Goal: Information Seeking & Learning: Understand process/instructions

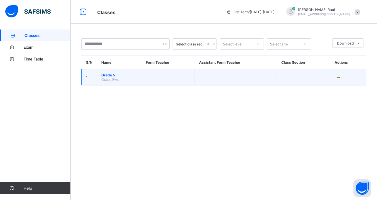
click at [111, 74] on span "Grade 5" at bounding box center [118, 75] width 35 height 4
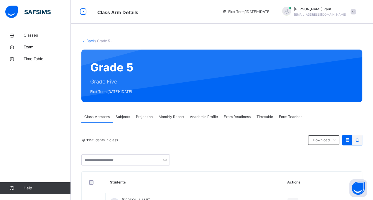
click at [120, 116] on span "Subjects" at bounding box center [122, 116] width 14 height 5
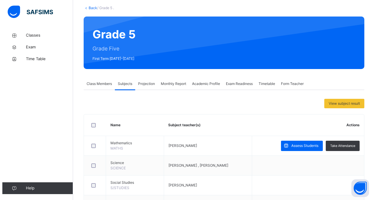
scroll to position [37, 0]
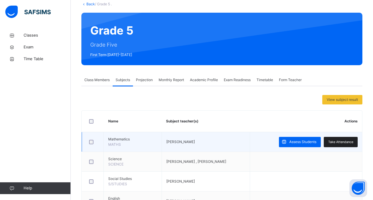
click at [339, 143] on span "Take Attendance" at bounding box center [340, 141] width 25 height 5
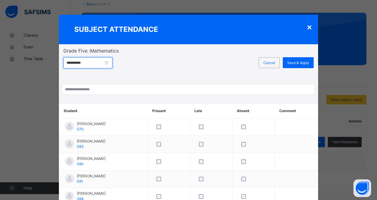
click at [110, 63] on input "**********" at bounding box center [87, 62] width 49 height 11
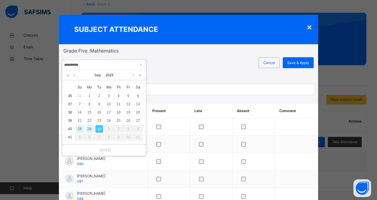
click at [90, 128] on div "29" at bounding box center [90, 129] width 8 height 8
type input "**********"
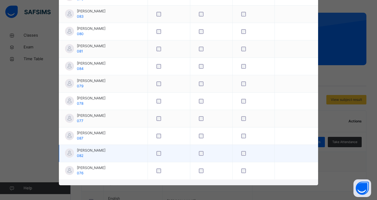
scroll to position [0, 0]
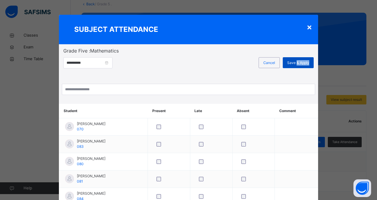
click at [296, 65] on div "Save & Apply" at bounding box center [298, 62] width 31 height 11
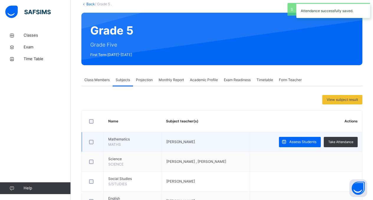
click at [95, 145] on div at bounding box center [92, 141] width 13 height 12
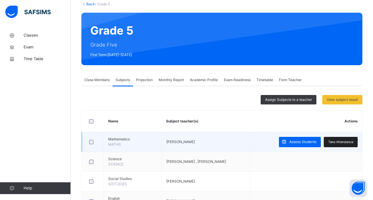
click at [349, 145] on div "Take Attendance" at bounding box center [340, 142] width 34 height 10
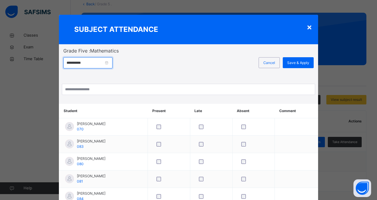
click at [110, 63] on input "**********" at bounding box center [87, 62] width 49 height 11
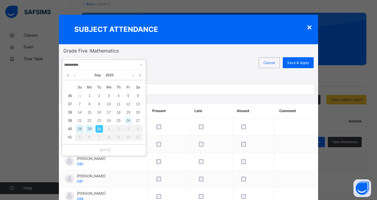
click at [128, 120] on div "26" at bounding box center [129, 121] width 8 height 8
type input "**********"
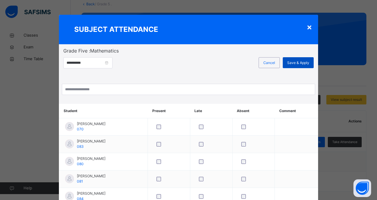
click at [305, 64] on span "Save & Apply" at bounding box center [298, 62] width 22 height 5
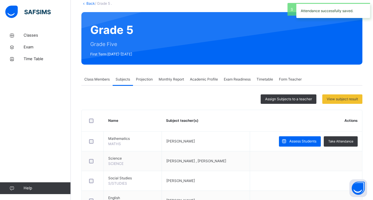
scroll to position [38, 0]
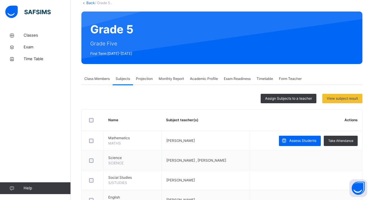
click at [145, 77] on span "Projection" at bounding box center [144, 78] width 17 height 5
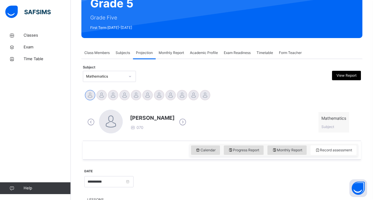
scroll to position [64, 0]
click at [170, 55] on span "Monthly Report" at bounding box center [170, 52] width 25 height 5
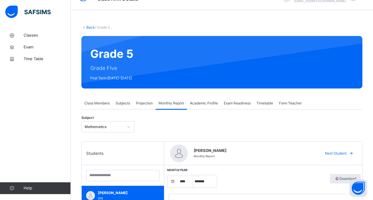
scroll to position [0, 0]
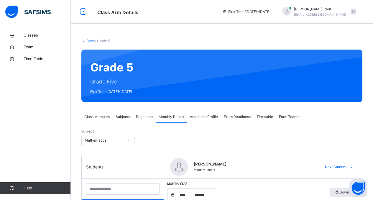
click at [210, 120] on div "Academic Profile" at bounding box center [204, 117] width 34 height 12
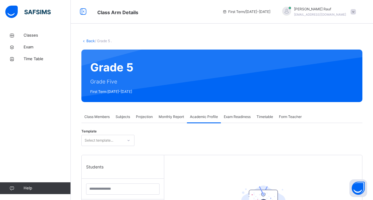
click at [237, 114] on span "Exam Readiness" at bounding box center [237, 116] width 27 height 5
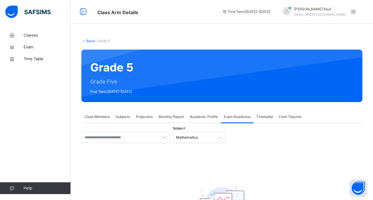
scroll to position [59, 0]
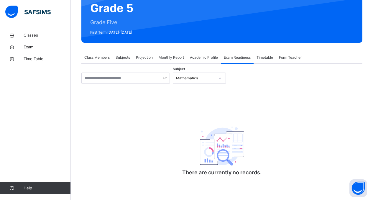
click at [89, 55] on span "Class Members" at bounding box center [96, 57] width 25 height 5
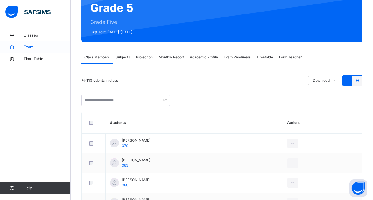
click at [37, 52] on link "Exam" at bounding box center [35, 47] width 71 height 12
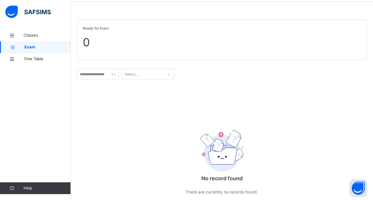
scroll to position [21, 0]
click at [133, 42] on span "0" at bounding box center [222, 42] width 278 height 17
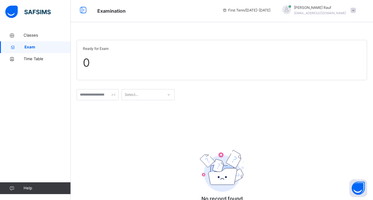
scroll to position [0, 0]
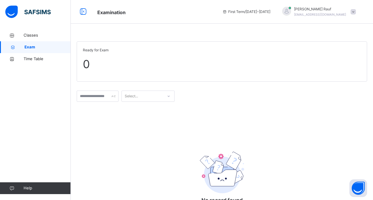
drag, startPoint x: 83, startPoint y: 13, endPoint x: 90, endPoint y: 27, distance: 15.0
click at [83, 17] on div "Examination First Term / [DATE]-[DATE] [PERSON_NAME] [EMAIL_ADDRESS][DOMAIN_NAM…" at bounding box center [186, 12] width 373 height 24
click at [82, 11] on icon at bounding box center [83, 11] width 10 height 11
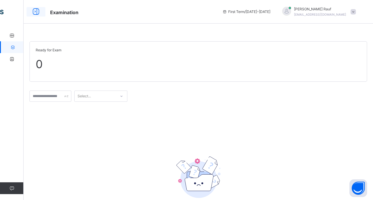
click at [35, 11] on icon at bounding box center [36, 11] width 10 height 11
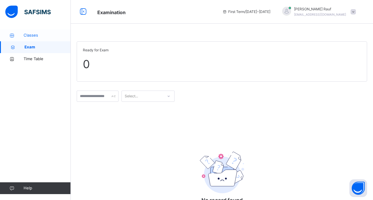
click at [31, 32] on link "Classes" at bounding box center [35, 35] width 71 height 12
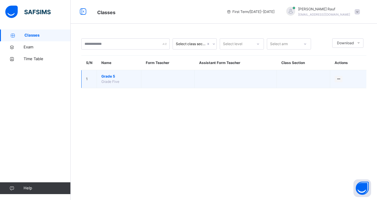
click at [115, 81] on span "Grade Five" at bounding box center [110, 81] width 18 height 4
click at [103, 80] on span "Grade Five" at bounding box center [110, 81] width 18 height 4
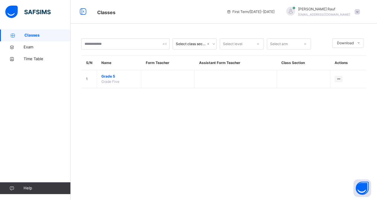
click at [34, 35] on span "Classes" at bounding box center [47, 35] width 46 height 6
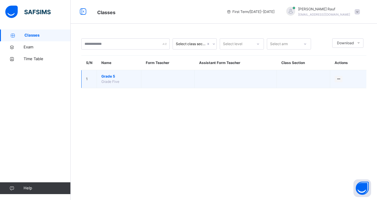
click at [108, 73] on td "Grade 5 Grade Five" at bounding box center [119, 79] width 44 height 18
click at [108, 78] on span "Grade 5" at bounding box center [118, 76] width 35 height 5
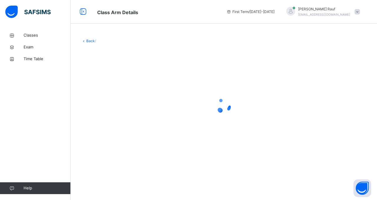
click at [108, 78] on div at bounding box center [223, 105] width 285 height 112
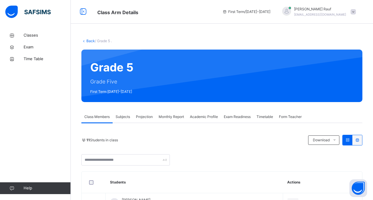
click at [209, 118] on span "Academic Profile" at bounding box center [204, 116] width 28 height 5
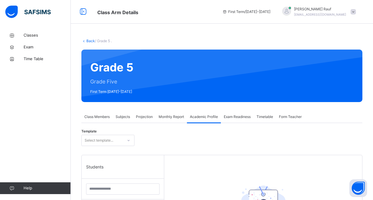
click at [97, 114] on span "Class Members" at bounding box center [96, 116] width 25 height 5
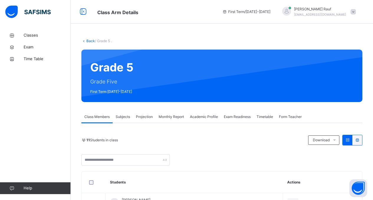
click at [117, 117] on span "Subjects" at bounding box center [122, 116] width 14 height 5
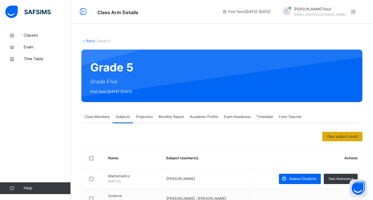
click at [331, 135] on span "View subject result" at bounding box center [341, 136] width 31 height 5
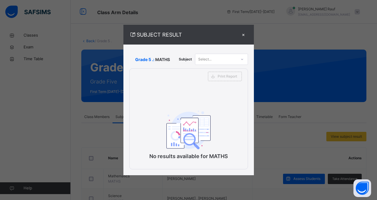
drag, startPoint x: 244, startPoint y: 35, endPoint x: 245, endPoint y: 43, distance: 7.7
click at [245, 37] on div "×" at bounding box center [243, 35] width 9 height 8
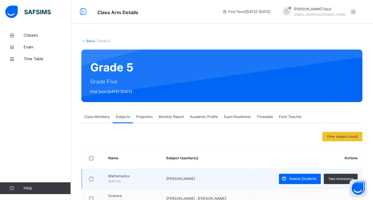
click at [166, 184] on td "[PERSON_NAME]" at bounding box center [205, 179] width 88 height 20
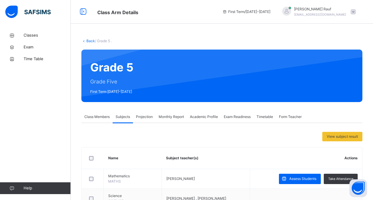
click at [146, 117] on span "Projection" at bounding box center [144, 116] width 17 height 5
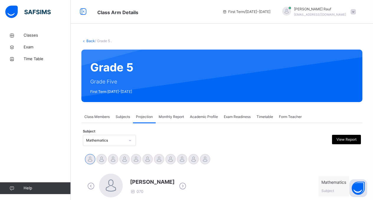
click at [147, 116] on span "Projection" at bounding box center [144, 116] width 17 height 5
click at [219, 135] on div at bounding box center [186, 140] width 67 height 11
click at [146, 115] on span "Projection" at bounding box center [144, 116] width 17 height 5
click at [168, 117] on span "Monthly Report" at bounding box center [170, 116] width 25 height 5
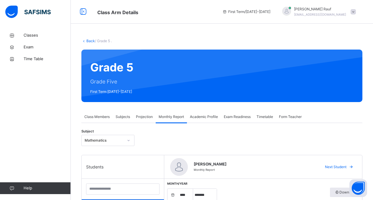
click at [213, 117] on span "Academic Profile" at bounding box center [204, 116] width 28 height 5
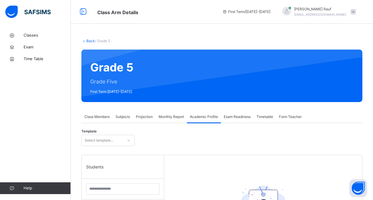
click at [246, 117] on span "Exam Readiness" at bounding box center [237, 116] width 27 height 5
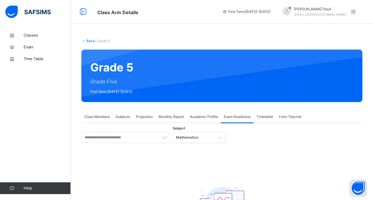
click at [272, 115] on span "Timetable" at bounding box center [264, 116] width 16 height 5
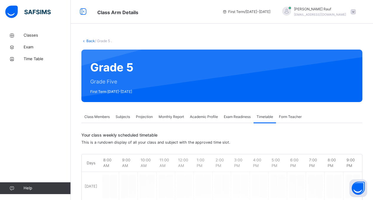
click at [297, 116] on span "Form Teacher" at bounding box center [290, 116] width 23 height 5
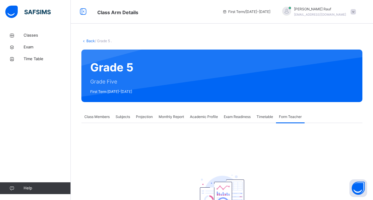
click at [102, 118] on span "Class Members" at bounding box center [96, 116] width 25 height 5
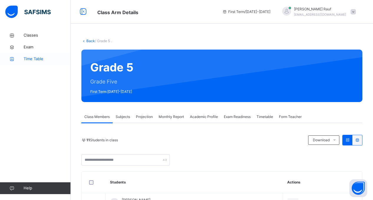
click at [42, 57] on span "Time Table" at bounding box center [47, 59] width 47 height 6
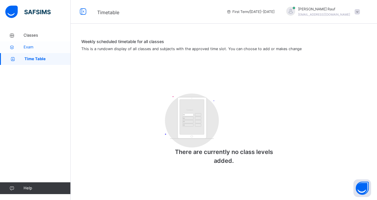
click at [31, 45] on span "Exam" at bounding box center [47, 47] width 47 height 6
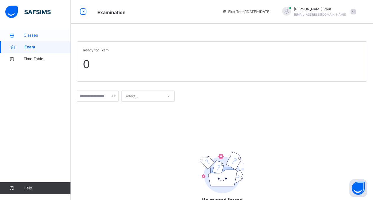
click at [34, 37] on span "Classes" at bounding box center [47, 35] width 47 height 6
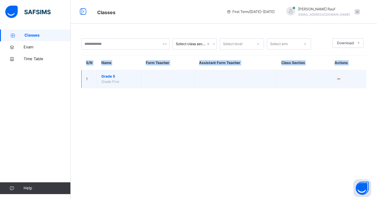
drag, startPoint x: 81, startPoint y: 64, endPoint x: 96, endPoint y: 84, distance: 24.0
click at [86, 74] on table "S/N Name Form Teacher Assistant Form Teacher Class Section Actions 1 Grade 5 Gr…" at bounding box center [223, 72] width 285 height 32
click at [100, 75] on td "Grade 5 Grade Five" at bounding box center [119, 79] width 44 height 18
click at [103, 76] on span "Grade 5" at bounding box center [118, 76] width 35 height 5
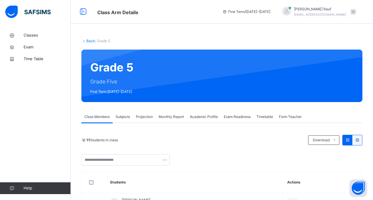
drag, startPoint x: 286, startPoint y: 13, endPoint x: 294, endPoint y: 18, distance: 9.1
click at [270, 13] on span "First Term / [DATE]-[DATE]" at bounding box center [246, 11] width 48 height 5
click at [361, 185] on button "Open asap" at bounding box center [358, 188] width 18 height 18
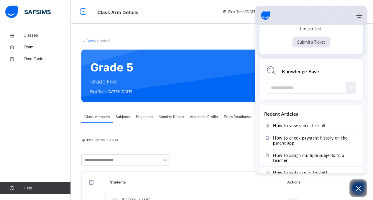
scroll to position [82, 0]
click at [298, 85] on input "Module search widget" at bounding box center [306, 86] width 71 height 11
type input "**********"
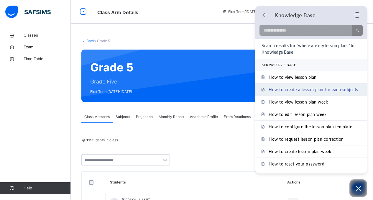
click at [288, 88] on span "How to create a lesson plan for each subjects" at bounding box center [313, 89] width 90 height 5
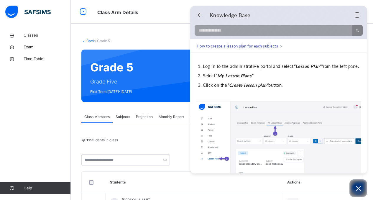
scroll to position [89, 0]
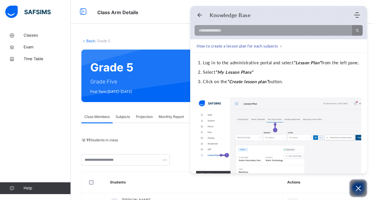
click at [360, 191] on icon "Open asap" at bounding box center [357, 187] width 7 height 7
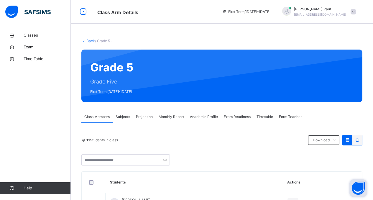
scroll to position [117, 0]
